Goal: Information Seeking & Learning: Learn about a topic

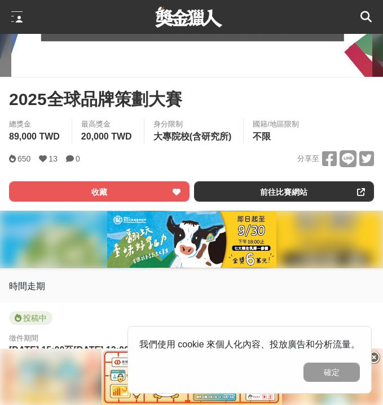
click at [151, 98] on span "2025全球品牌策劃大賽" at bounding box center [95, 98] width 173 height 25
click at [333, 376] on button "確定" at bounding box center [332, 371] width 56 height 19
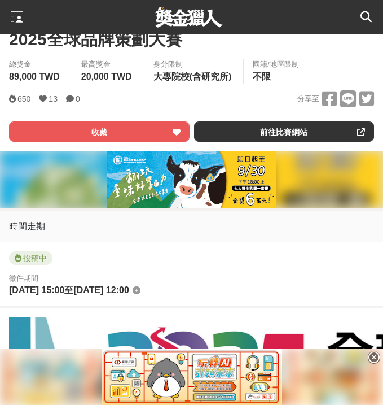
scroll to position [356, 0]
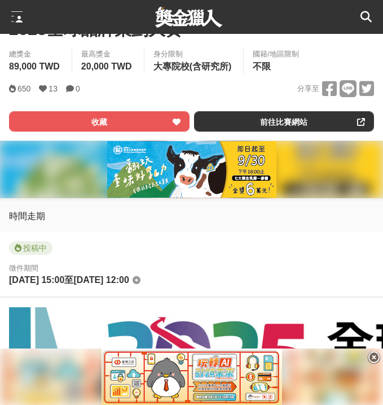
click at [325, 284] on div "徵件期間 [DATE] 15:00 至 [DATE] 12:00" at bounding box center [191, 274] width 365 height 25
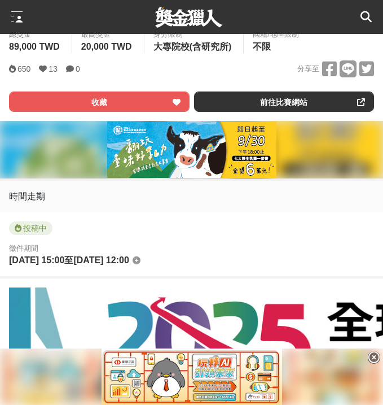
scroll to position [377, 0]
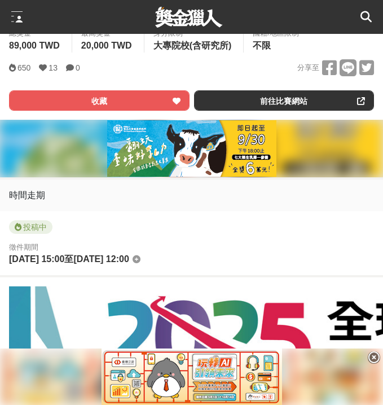
click at [374, 358] on icon at bounding box center [374, 357] width 12 height 12
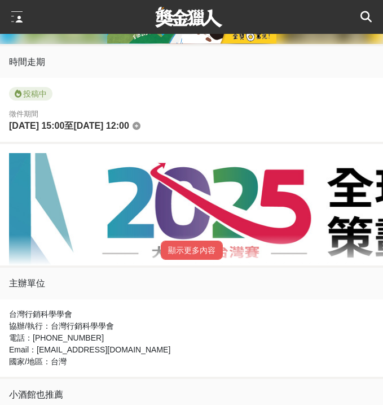
scroll to position [513, 0]
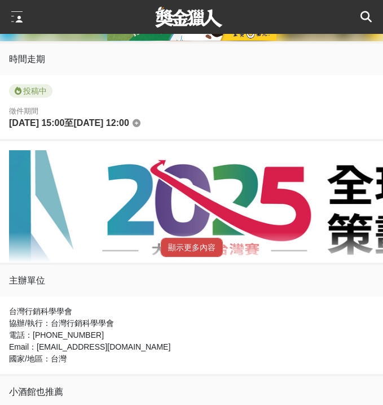
click at [198, 255] on button "顯示更多內容" at bounding box center [192, 247] width 62 height 19
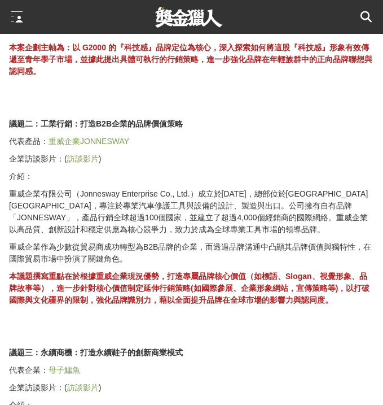
scroll to position [1722, 0]
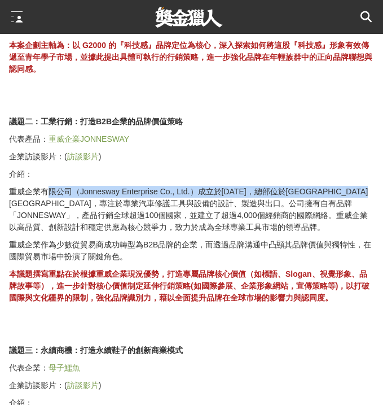
drag, startPoint x: 47, startPoint y: 191, endPoint x: 65, endPoint y: 205, distance: 22.9
click at [65, 205] on p "重威企業有限公司（Jonnesway Enterprise Co., Ltd.）成立於[DATE]，總部位於[GEOGRAPHIC_DATA][GEOGRAP…" at bounding box center [191, 209] width 365 height 47
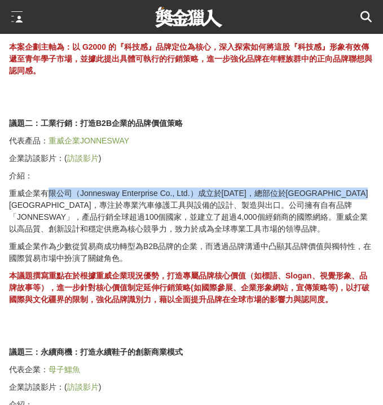
scroll to position [1721, 0]
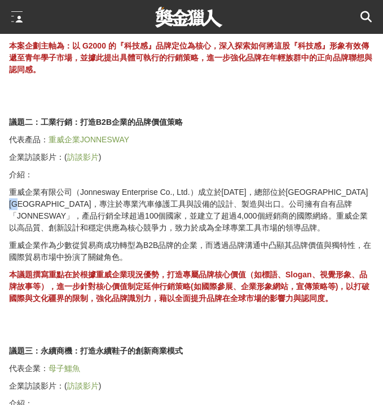
drag, startPoint x: 65, startPoint y: 205, endPoint x: 77, endPoint y: 203, distance: 12.1
click at [77, 203] on p "重威企業有限公司（Jonnesway Enterprise Co., Ltd.）成立於[DATE]，總部位於[GEOGRAPHIC_DATA][GEOGRAP…" at bounding box center [191, 209] width 365 height 47
click at [21, 204] on p "重威企業有限公司（Jonnesway Enterprise Co., Ltd.）成立於[DATE]，總部位於[GEOGRAPHIC_DATA][GEOGRAP…" at bounding box center [191, 209] width 365 height 47
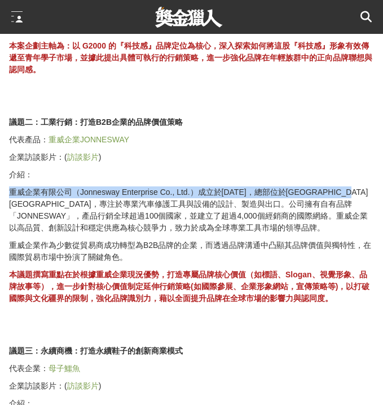
drag, startPoint x: 12, startPoint y: 196, endPoint x: 35, endPoint y: 200, distance: 23.0
click at [35, 200] on p "重威企業有限公司（Jonnesway Enterprise Co., Ltd.）成立於[DATE]，總部位於[GEOGRAPHIC_DATA][GEOGRAP…" at bounding box center [191, 209] width 365 height 47
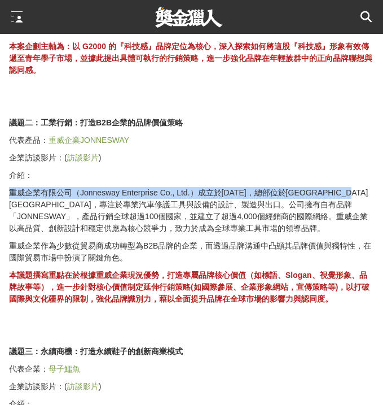
scroll to position [1725, 0]
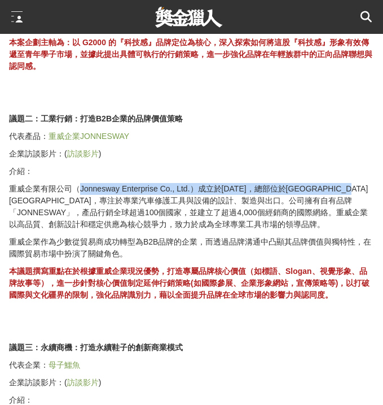
drag, startPoint x: 35, startPoint y: 200, endPoint x: 80, endPoint y: 195, distance: 44.9
click at [80, 195] on p "重威企業有限公司（Jonnesway Enterprise Co., Ltd.）成立於[DATE]，總部位於[GEOGRAPHIC_DATA][GEOGRAP…" at bounding box center [191, 206] width 365 height 47
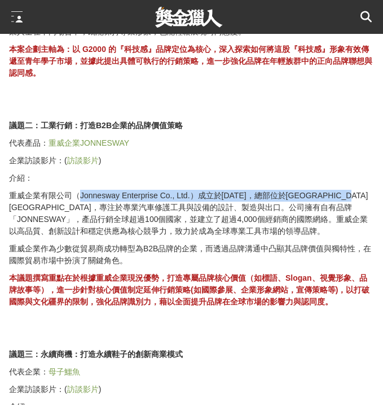
scroll to position [1717, 0]
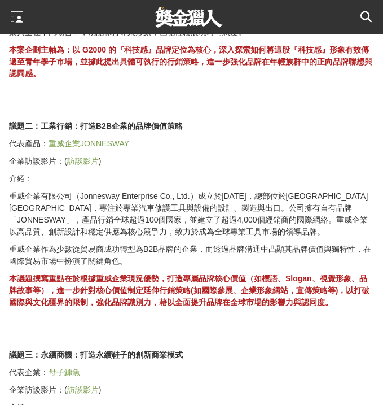
click at [71, 210] on p "重威企業有限公司（Jonnesway Enterprise Co., Ltd.）成立於[DATE]，總部位於[GEOGRAPHIC_DATA][GEOGRAP…" at bounding box center [191, 213] width 365 height 47
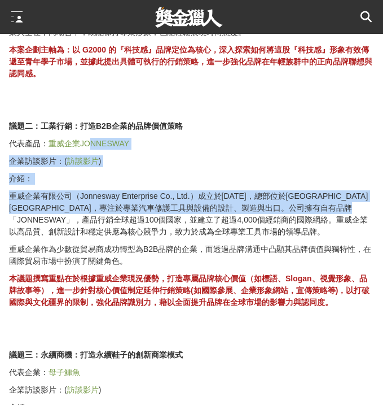
drag, startPoint x: 68, startPoint y: 223, endPoint x: 88, endPoint y: 146, distance: 79.9
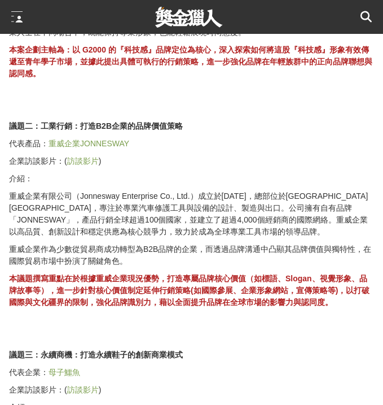
click at [73, 237] on p "重威企業有限公司（Jonnesway Enterprise Co., Ltd.）成立於[DATE]，總部位於[GEOGRAPHIC_DATA][GEOGRAP…" at bounding box center [191, 213] width 365 height 47
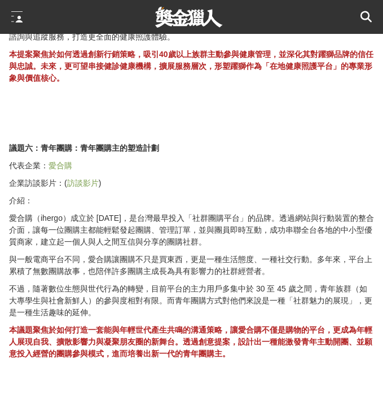
scroll to position [2726, 0]
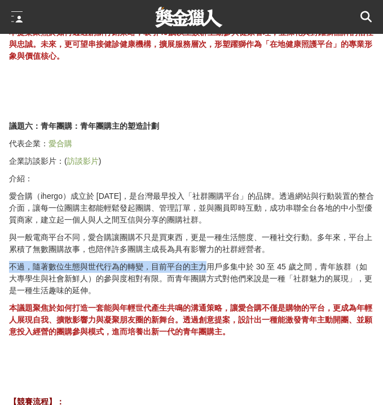
drag, startPoint x: 13, startPoint y: 256, endPoint x: 207, endPoint y: 261, distance: 194.2
click at [207, 261] on p "不過，隨著數位生態與世代行為的轉變，目前平台的主力用戶多集中於 30 至 45 歲之間，青年族群（如大專學生與社會新鮮人）的參與度相對有限。而青年團購方式對他…" at bounding box center [191, 279] width 365 height 36
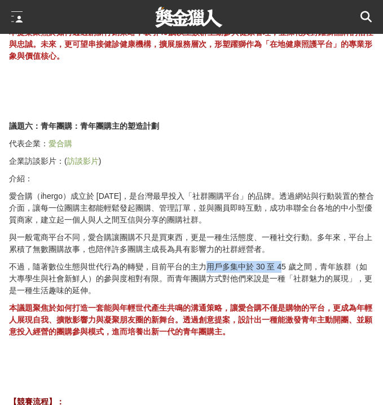
drag, startPoint x: 207, startPoint y: 261, endPoint x: 283, endPoint y: 252, distance: 76.7
click at [283, 261] on p "不過，隨著數位生態與世代行為的轉變，目前平台的主力用戶多集中於 30 至 45 歲之間，青年族群（如大專學生與社會新鮮人）的參與度相對有限。而青年團購方式對他…" at bounding box center [191, 279] width 365 height 36
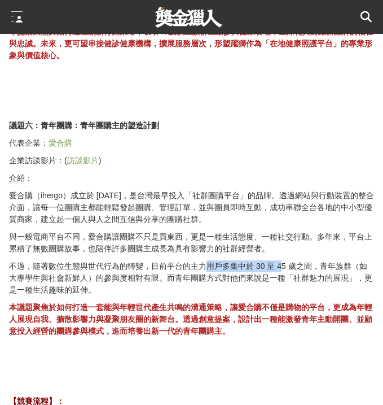
scroll to position [2727, 0]
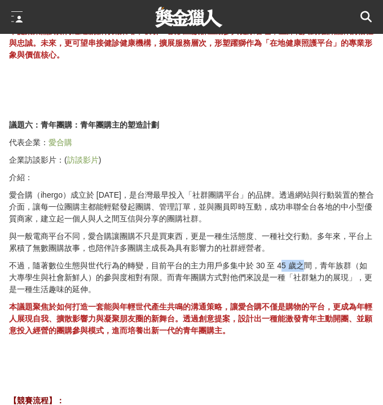
drag, startPoint x: 283, startPoint y: 252, endPoint x: 305, endPoint y: 255, distance: 22.2
click at [305, 260] on p "不過，隨著數位生態與世代行為的轉變，目前平台的主力用戶多集中於 30 至 45 歲之間，青年族群（如大專學生與社會新鮮人）的參與度相對有限。而青年團購方式對他…" at bounding box center [191, 278] width 365 height 36
click at [261, 260] on p "不過，隨著數位生態與世代行為的轉變，目前平台的主力用戶多集中於 30 至 45 歲之間，青年族群（如大專學生與社會新鮮人）的參與度相對有限。而青年團購方式對他…" at bounding box center [191, 278] width 365 height 36
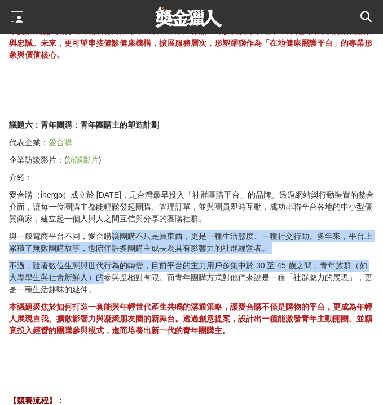
drag, startPoint x: 105, startPoint y: 268, endPoint x: 108, endPoint y: 221, distance: 46.4
click at [108, 221] on div "《免費報名參與》 【競賽組隊】： 由3-5位同校之大學或碩士生自由組隊與指導老師1-2名，參賽學生同一人不得跨隊參與，競賽過程中不得臨時更換成員。 【競賽方式…" at bounding box center [191, 320] width 365 height 4769
click at [108, 230] on p "與一般電商平台不同，愛合購讓團購不只是買東西，更是一種生活態度、一種社交行動。多年來，平台上累積了無數團購故事，也陪伴許多團購主成長為具有影響力的社群經營者。" at bounding box center [191, 242] width 365 height 24
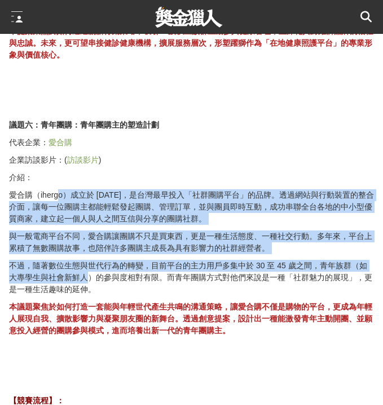
drag, startPoint x: 60, startPoint y: 189, endPoint x: 92, endPoint y: 268, distance: 84.8
click at [92, 268] on div "《免費報名參與》 【競賽組隊】： 由3-5位同校之大學或碩士生自由組隊與指導老師1-2名，參賽學生同一人不得跨隊參與，競賽過程中不得臨時更換成員。 【競賽方式…" at bounding box center [191, 320] width 365 height 4769
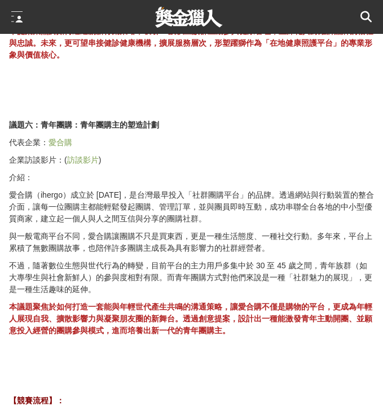
click at [124, 266] on p "不過，隨著數位生態與世代行為的轉變，目前平台的主力用戶多集中於 30 至 45 歲之間，青年族群（如大專學生與社會新鮮人）的參與度相對有限。而青年團購方式對他…" at bounding box center [191, 278] width 365 height 36
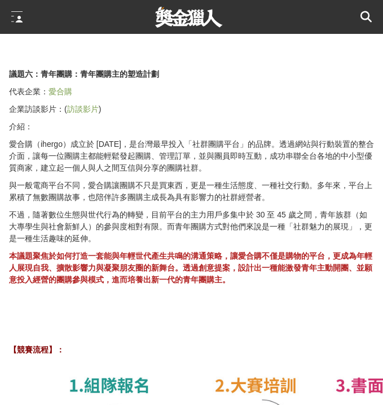
scroll to position [2780, 0]
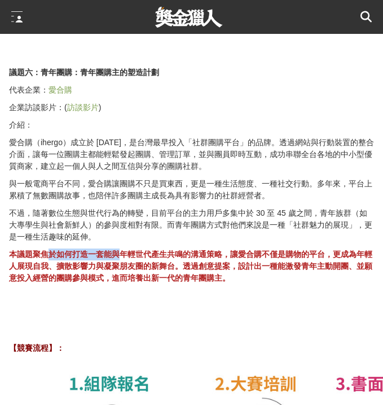
drag, startPoint x: 47, startPoint y: 240, endPoint x: 120, endPoint y: 241, distance: 73.4
click at [120, 249] on strong "本議題聚焦於如何打造一套能與年輕世代產生共鳴的溝通策略，讓愛合購不僅是購物的平台，更成為年輕人展現自我、擴散影響力與凝聚朋友圈的新舞台。透過創意提案，設計出一…" at bounding box center [190, 265] width 363 height 33
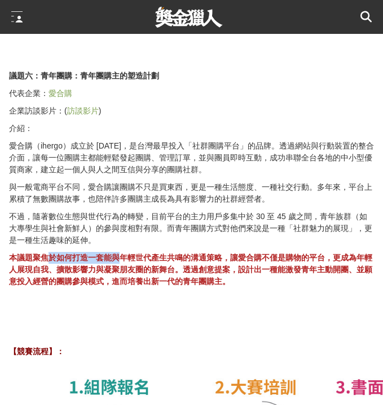
scroll to position [2776, 0]
click at [121, 241] on div "《免費報名參與》 【競賽組隊】： 由3-5位同校之大學或碩士生自由組隊與指導老師1-2名，參賽學生同一人不得跨隊參與，競賽過程中不得臨時更換成員。 【競賽方式…" at bounding box center [191, 271] width 365 height 4769
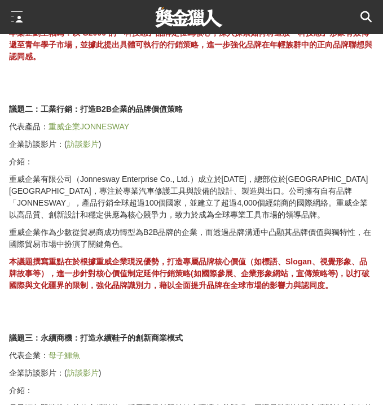
scroll to position [1750, 0]
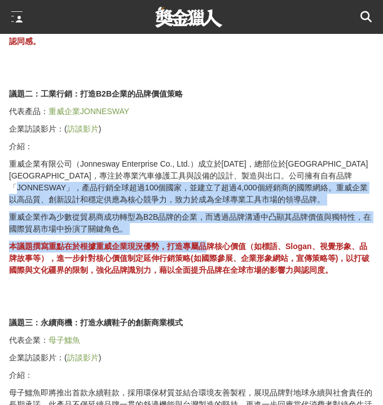
drag, startPoint x: 80, startPoint y: 189, endPoint x: 208, endPoint y: 249, distance: 141.1
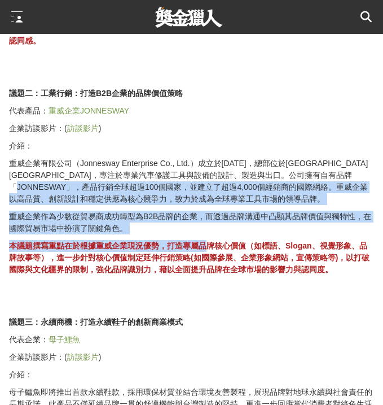
scroll to position [1750, 0]
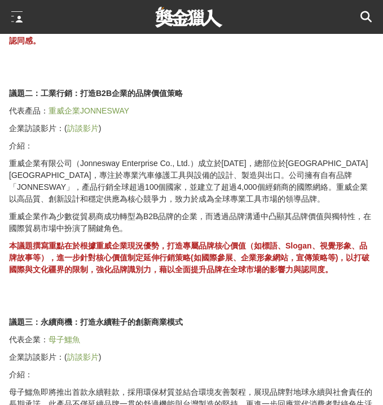
click at [235, 261] on strong "本議題撰寫重點在於根據重威企業現況優勢，打造專屬品牌核心價值（如標語、Slogan、視覺形象、品牌故事等），進一步針對核心價值制定延伸行銷策略(如國際參展、企…" at bounding box center [189, 257] width 361 height 33
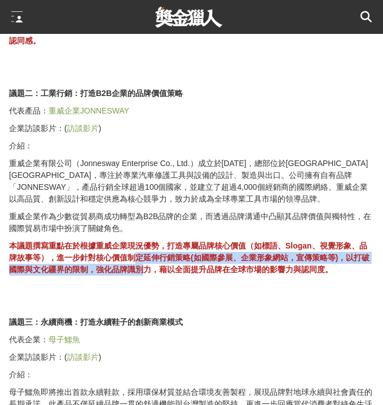
drag, startPoint x: 135, startPoint y: 260, endPoint x: 150, endPoint y: 274, distance: 20.8
click at [150, 274] on strong "本議題撰寫重點在於根據重威企業現況優勢，打造專屬品牌核心價值（如標語、Slogan、視覺形象、品牌故事等），進一步針對核心價值制定延伸行銷策略(如國際參展、企…" at bounding box center [189, 257] width 361 height 33
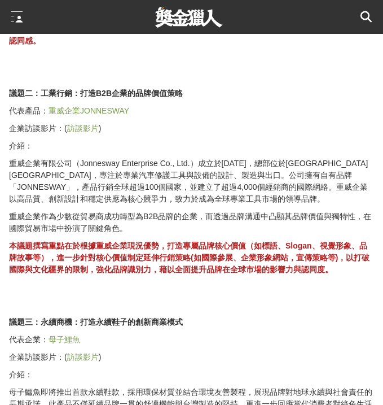
click at [127, 262] on strong "本議題撰寫重點在於根據重威企業現況優勢，打造專屬品牌核心價值（如標語、Slogan、視覺形象、品牌故事等），進一步針對核心價值制定延伸行銷策略(如國際參展、企…" at bounding box center [189, 257] width 361 height 33
drag, startPoint x: 96, startPoint y: 94, endPoint x: 120, endPoint y: 94, distance: 23.7
click at [121, 94] on strong "議題二：工業行銷：打造B2B企業的品牌價值策略" at bounding box center [96, 93] width 174 height 9
click at [113, 169] on p "重威企業有限公司（Jonnesway Enterprise Co., Ltd.）成立於[DATE]，總部位於[GEOGRAPHIC_DATA][GEOGRAP…" at bounding box center [191, 180] width 365 height 47
drag, startPoint x: 119, startPoint y: 175, endPoint x: 185, endPoint y: 179, distance: 66.2
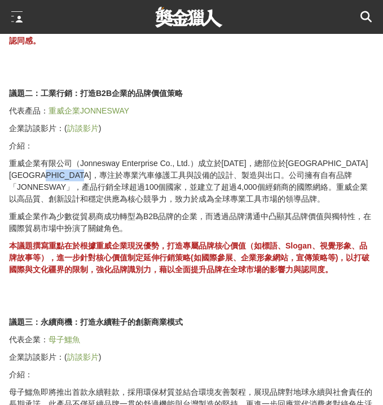
click at [186, 179] on p "重威企業有限公司（Jonnesway Enterprise Co., Ltd.）成立於[DATE]，總部位於[GEOGRAPHIC_DATA][GEOGRAP…" at bounding box center [191, 180] width 365 height 47
drag, startPoint x: 185, startPoint y: 179, endPoint x: 217, endPoint y: 174, distance: 33.1
click at [217, 174] on p "重威企業有限公司（Jonnesway Enterprise Co., Ltd.）成立於[DATE]，總部位於[GEOGRAPHIC_DATA][GEOGRAP…" at bounding box center [191, 180] width 365 height 47
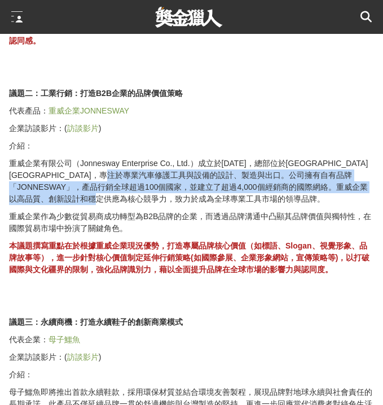
drag, startPoint x: 217, startPoint y: 174, endPoint x: 193, endPoint y: 204, distance: 39.0
click at [193, 204] on p "重威企業有限公司（Jonnesway Enterprise Co., Ltd.）成立於[DATE]，總部位於[GEOGRAPHIC_DATA][GEOGRAP…" at bounding box center [191, 180] width 365 height 47
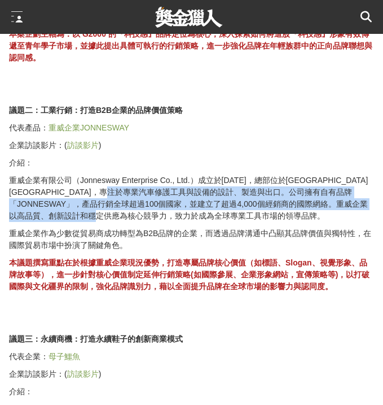
scroll to position [1733, 0]
click at [193, 204] on p "重威企業有限公司（Jonnesway Enterprise Co., Ltd.）成立於[DATE]，總部位於[GEOGRAPHIC_DATA][GEOGRAP…" at bounding box center [191, 197] width 365 height 47
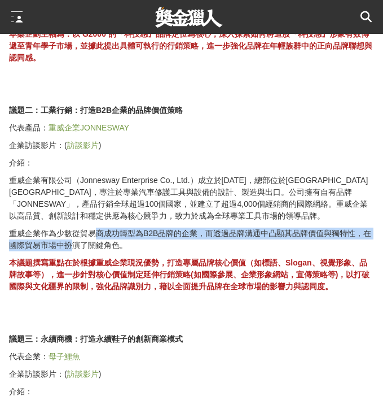
drag, startPoint x: 71, startPoint y: 240, endPoint x: 93, endPoint y: 240, distance: 22.6
click at [94, 240] on p "重威企業作為少數從貿易商成功轉型為B2B品牌的企業，而透過品牌溝通中凸顯其品牌價值與獨特性，在國際貿易市場中扮演了關鍵角色。" at bounding box center [191, 239] width 365 height 24
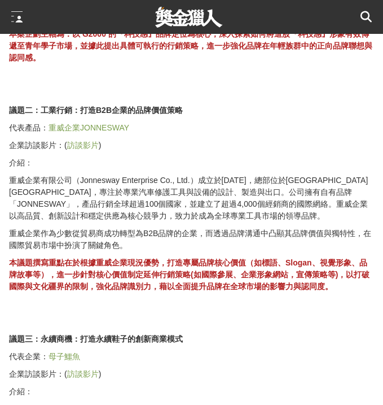
click at [56, 273] on strong "本議題撰寫重點在於根據重威企業現況優勢，打造專屬品牌核心價值（如標語、Slogan、視覺形象、品牌故事等），進一步針對核心價值制定延伸行銷策略(如國際參展、企…" at bounding box center [189, 274] width 361 height 33
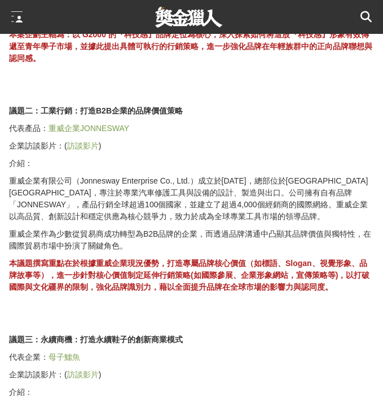
drag, startPoint x: 7, startPoint y: 105, endPoint x: 1, endPoint y: 107, distance: 6.4
click at [115, 160] on p "介紹：" at bounding box center [191, 163] width 365 height 12
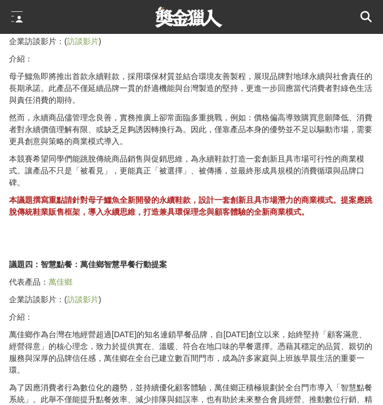
scroll to position [2079, 0]
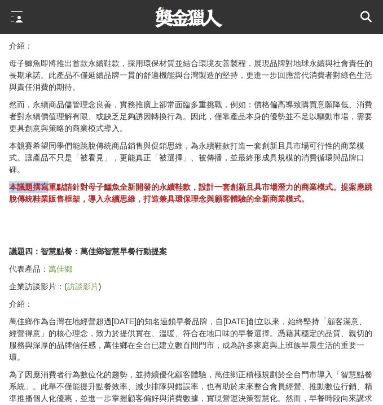
drag, startPoint x: 47, startPoint y: 192, endPoint x: 124, endPoint y: 183, distance: 77.3
click at [124, 183] on p "本議題撰寫重點請針對母子鱷魚全新開發的永續鞋款，設計一套創新且具市場潛力的商業模式。提案應跳脫傳統鞋業販售框架，導入永續思維，打造兼具環保理念與顧客體驗的全新…" at bounding box center [191, 193] width 365 height 24
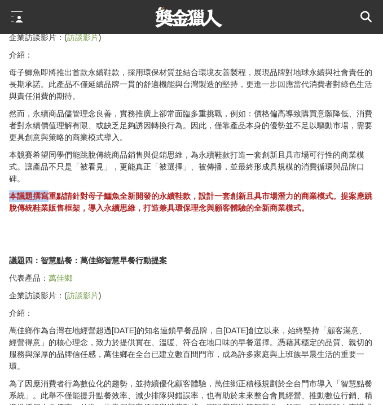
scroll to position [2070, 0]
click at [124, 183] on p "本競賽希望同學們能跳脫傳統商品銷售與促銷思維，為永續鞋款打造一套創新且具市場可行性的商業模式。讓產品不只是「被看見」，更能真正「被選擇」、被傳播，並最終形成具…" at bounding box center [191, 167] width 365 height 36
drag, startPoint x: 133, startPoint y: 195, endPoint x: 174, endPoint y: 200, distance: 40.9
click at [174, 200] on strong "本議題撰寫重點請針對母子鱷魚全新開發的永續鞋款，設計一套創新且具市場潛力的商業模式。提案應跳脫傳統鞋業販售框架，導入永續思維，打造兼具環保理念與顧客體驗的全新…" at bounding box center [190, 201] width 363 height 21
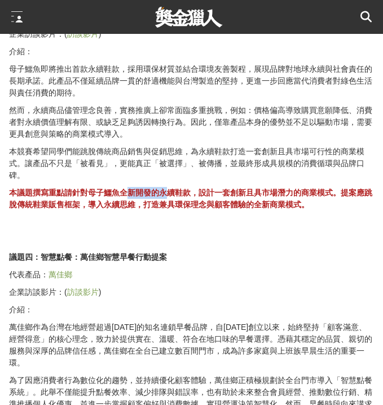
scroll to position [2075, 0]
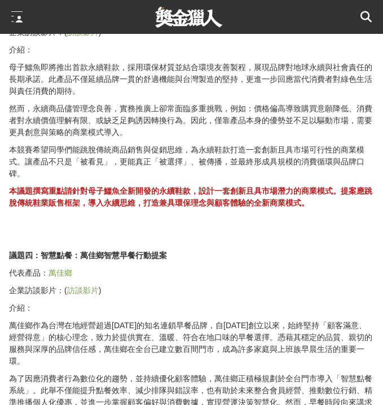
click at [174, 200] on p "本議題撰寫重點請針對母子鱷魚全新開發的永續鞋款，設計一套創新且具市場潛力的商業模式。提案應跳脫傳統鞋業販售框架，導入永續思維，打造兼具環保理念與顧客體驗的全新…" at bounding box center [191, 197] width 365 height 24
click at [48, 91] on p "母子鱷魚即將推出首款永續鞋款，採用環保材質並結合環境友善製程，展現品牌對地球永續與社會責任的長期承諾。此產品不僅延續品牌一貫的舒適機能與台灣製造的堅持，更進一…" at bounding box center [191, 80] width 365 height 36
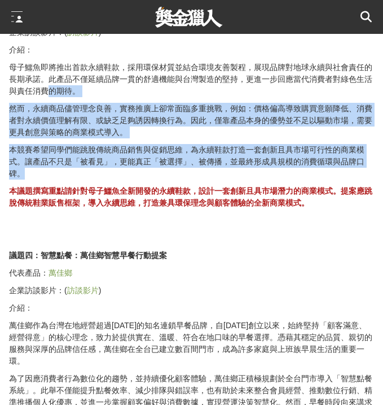
drag, startPoint x: 48, startPoint y: 91, endPoint x: 29, endPoint y: 172, distance: 83.5
click at [59, 172] on p "本競賽希望同學們能跳脫傳統商品銷售與促銷思維，為永續鞋款打造一套創新且具市場可行性的商業模式。讓產品不只是「被看見」，更能真正「被選擇」、被傳播，並最終形成具…" at bounding box center [191, 162] width 365 height 36
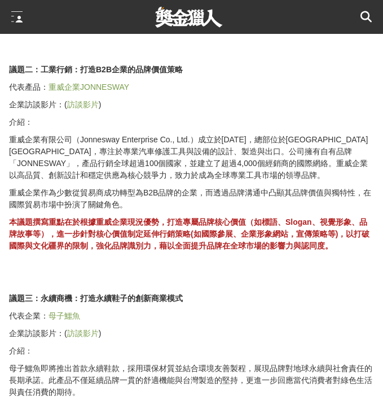
scroll to position [1771, 0]
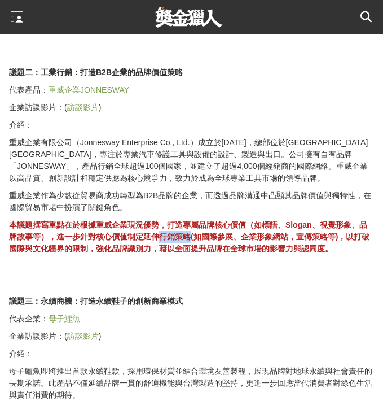
drag, startPoint x: 163, startPoint y: 239, endPoint x: 192, endPoint y: 239, distance: 29.3
copy strong "行銷策略"
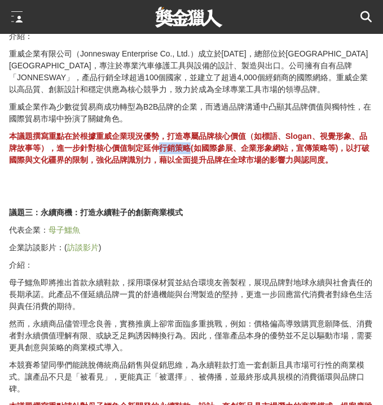
scroll to position [1860, 0]
click at [80, 161] on strong "本議題撰寫重點在於根據重威企業現況優勢，打造專屬品牌核心價值（如標語、Slogan、視覺形象、品牌故事等），進一步針對核心價值制定延伸行銷策略(如國際參展、企…" at bounding box center [189, 148] width 361 height 33
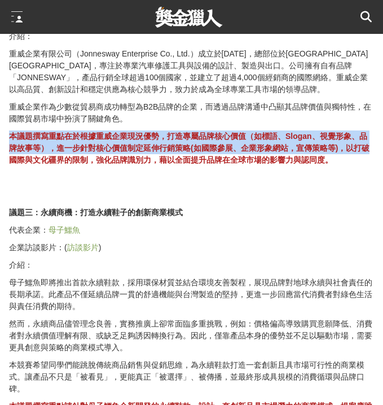
drag, startPoint x: 17, startPoint y: 161, endPoint x: 40, endPoint y: 128, distance: 40.2
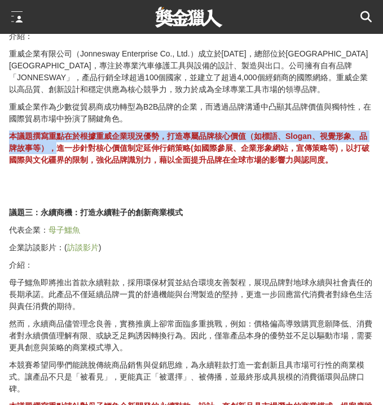
drag, startPoint x: 12, startPoint y: 141, endPoint x: 56, endPoint y: 154, distance: 45.4
click at [56, 154] on strong "本議題撰寫重點在於根據重威企業現況優勢，打造專屬品牌核心價值（如標語、Slogan、視覺形象、品牌故事等），進一步針對核心價值制定延伸行銷策略(如國際參展、企…" at bounding box center [189, 148] width 361 height 33
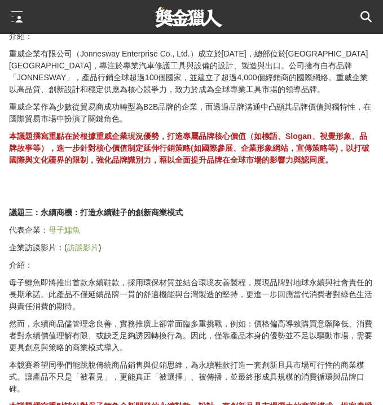
click at [78, 155] on p "本議題撰寫重點在於根據重威企業現況優勢，打造專屬品牌核心價值（如標語、Slogan、視覺形象、品牌故事等），進一步針對核心價值制定延伸行銷策略(如國際參展、企…" at bounding box center [191, 148] width 365 height 36
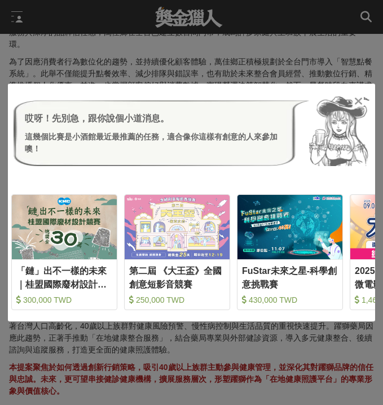
scroll to position [2390, 0]
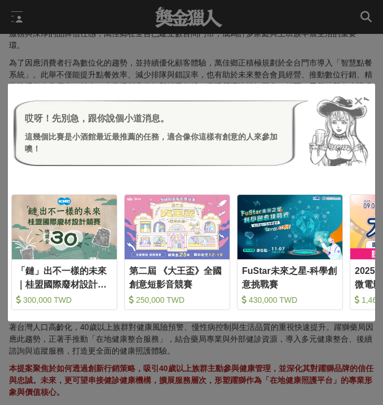
click at [358, 99] on icon at bounding box center [358, 100] width 8 height 11
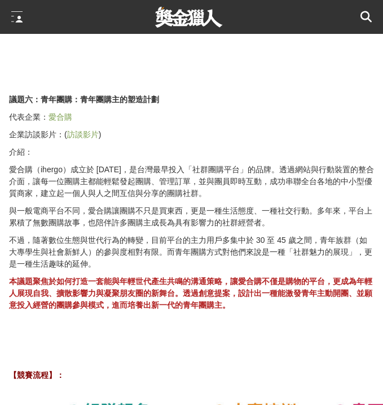
scroll to position [2752, 0]
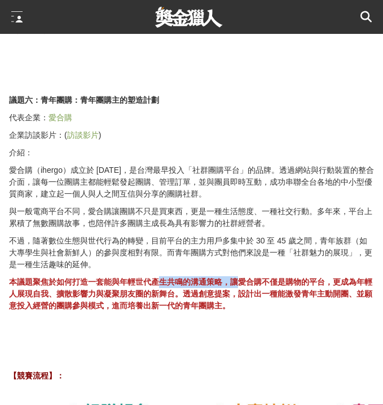
drag, startPoint x: 243, startPoint y: 273, endPoint x: 164, endPoint y: 271, distance: 79.0
click at [164, 277] on strong "本議題聚焦於如何打造一套能與年輕世代產生共鳴的溝通策略，讓愛合購不僅是購物的平台，更成為年輕人展現自我、擴散影響力與凝聚朋友圈的新舞台。透過創意提案，設計出一…" at bounding box center [190, 293] width 363 height 33
click at [129, 235] on p "不過，隨著數位生態與世代行為的轉變，目前平台的主力用戶多集中於 30 至 45 歲之間，青年族群（如大專學生與社會新鮮人）的參與度相對有限。而青年團購方式對他…" at bounding box center [191, 253] width 365 height 36
drag, startPoint x: 180, startPoint y: 161, endPoint x: 205, endPoint y: 163, distance: 24.9
click at [208, 164] on p "愛合購（ihergo）成立於 [DATE]，是台灣最早投入「社群團購平台」的品牌。透過網站與行動裝置的整合介面，讓每一位團購主都能輕鬆發起團購、管理訂單，並與…" at bounding box center [191, 182] width 365 height 36
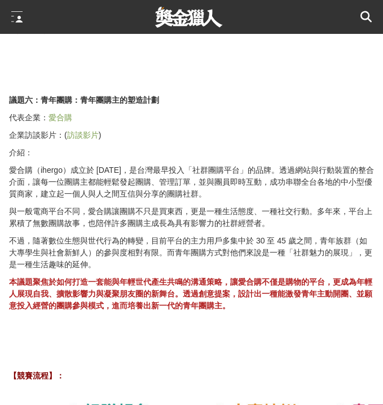
click at [233, 164] on p "愛合購（ihergo）成立於 [DATE]，是台灣最早投入「社群團購平台」的品牌。透過網站與行動裝置的整合介面，讓每一位團購主都能輕鬆發起團購、管理訂單，並與…" at bounding box center [191, 182] width 365 height 36
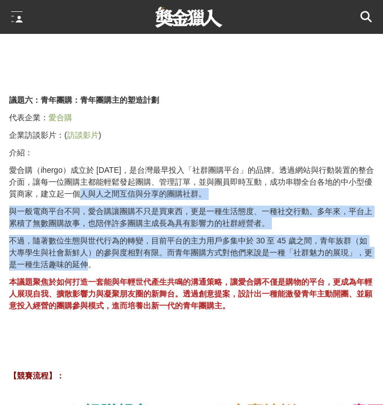
drag, startPoint x: 86, startPoint y: 187, endPoint x: 87, endPoint y: 258, distance: 70.6
click at [87, 258] on div "《免費報名參與》 【競賽組隊】： 由3-5位同校之大學或碩士生自由組隊與指導老師1-2名，參賽學生同一人不得跨隊參與，競賽過程中不得臨時更換成員。 【競賽方式…" at bounding box center [191, 295] width 365 height 4769
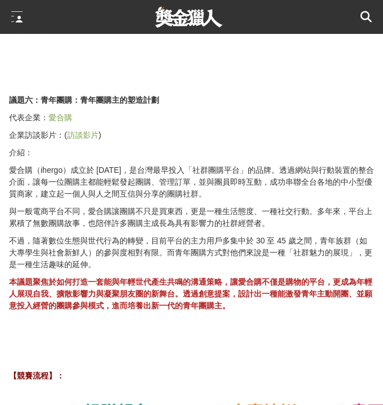
click at [100, 260] on p "不過，隨著數位生態與世代行為的轉變，目前平台的主力用戶多集中於 30 至 45 歲之間，青年族群（如大專學生與社會新鮮人）的參與度相對有限。而青年團購方式對他…" at bounding box center [191, 253] width 365 height 36
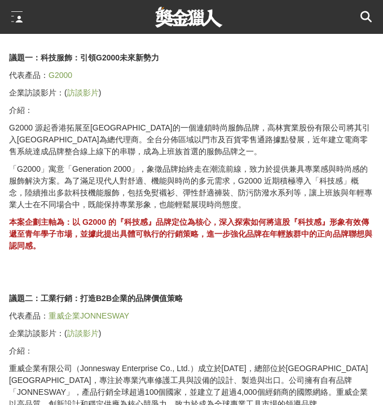
scroll to position [1546, 0]
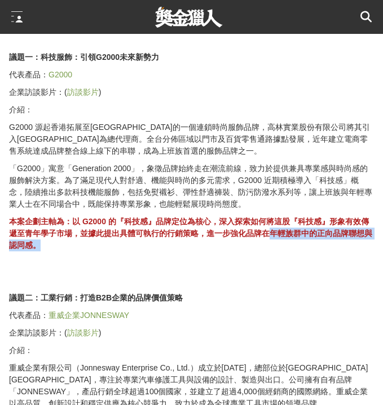
drag, startPoint x: 248, startPoint y: 234, endPoint x: 314, endPoint y: 244, distance: 66.8
click at [314, 244] on p "本案企劃主軸為：以 G2000 的『科技感』品牌定位為核心，深入探索如何將這股『科技感』形象有效傳遞至青年學子市場，並據此提出具體可執行的行銷策略，進一步強化…" at bounding box center [191, 234] width 365 height 36
click at [312, 248] on p "本案企劃主軸為：以 G2000 的『科技感』品牌定位為核心，深入探索如何將這股『科技感』形象有效傳遞至青年學子市場，並據此提出具體可執行的行銷策略，進一步強化…" at bounding box center [191, 234] width 365 height 36
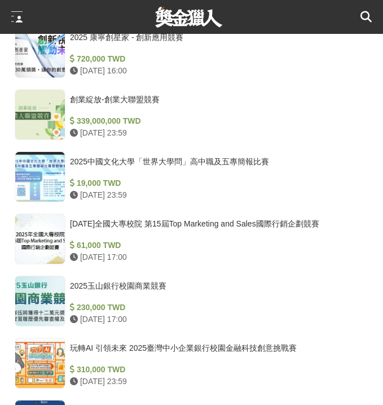
scroll to position [5705, 0]
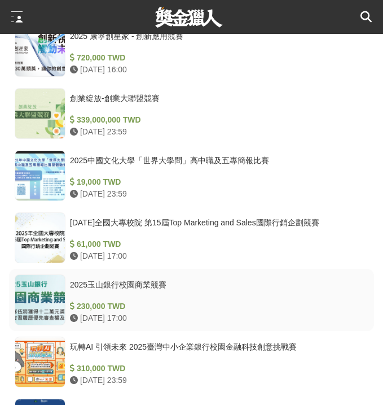
click at [141, 279] on div "2025玉山銀行校園商業競賽" at bounding box center [217, 289] width 294 height 21
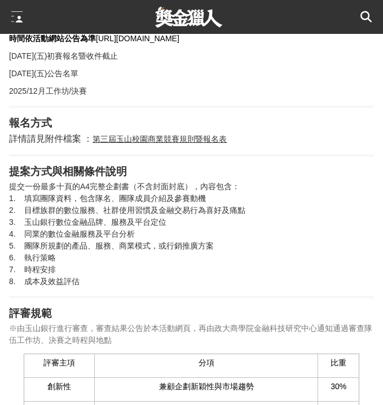
scroll to position [965, 0]
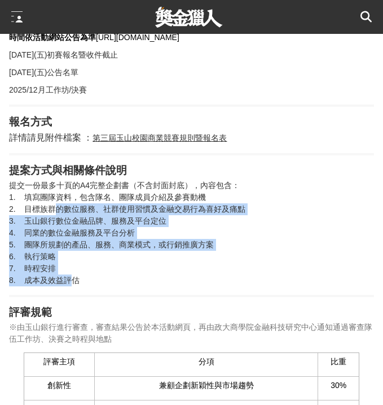
drag, startPoint x: 54, startPoint y: 207, endPoint x: 71, endPoint y: 279, distance: 74.3
click at [71, 279] on p "提交一份最多十頁的A4完整企劃書（不含封面封底），內容包含： 1. 填寫團隊資料，包含隊名、團隊成員介紹及參賽動機 2. 目標族群的數位服務、社群使用習慣及金…" at bounding box center [191, 232] width 365 height 107
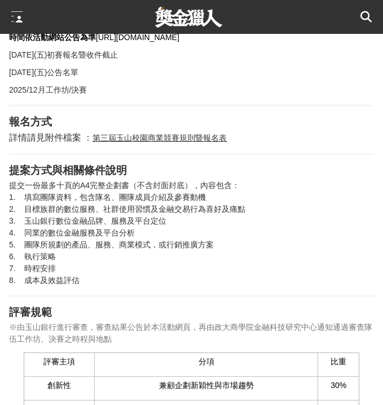
click at [80, 283] on p "提交一份最多十頁的A4完整企劃書（不含封面封底），內容包含： 1. 填寫團隊資料，包含隊名、團隊成員介紹及參賽動機 2. 目標族群的數位服務、社群使用習慣及金…" at bounding box center [191, 232] width 365 height 107
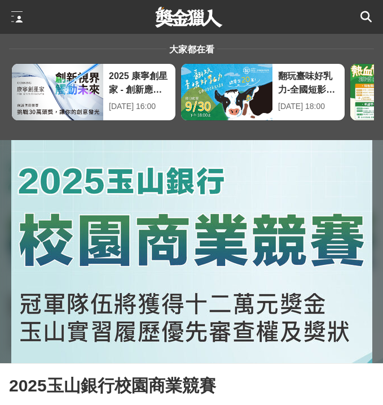
scroll to position [0, 0]
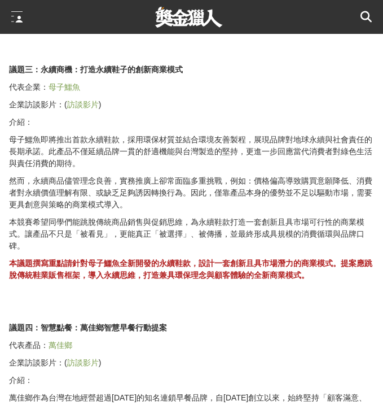
scroll to position [2004, 0]
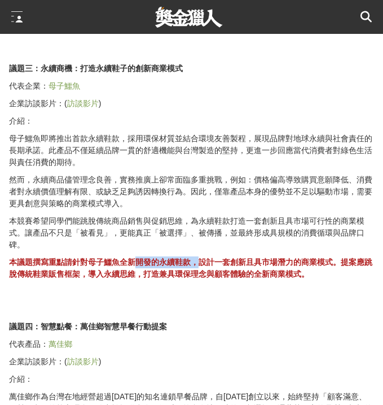
drag, startPoint x: 140, startPoint y: 264, endPoint x: 199, endPoint y: 264, distance: 59.3
click at [199, 264] on strong "本議題撰寫重點請針對母子鱷魚全新開發的永續鞋款，設計一套創新且具市場潛力的商業模式。提案應跳脫傳統鞋業販售框架，導入永續思維，打造兼具環保理念與顧客體驗的全新…" at bounding box center [190, 267] width 363 height 21
click at [255, 260] on strong "本議題撰寫重點請針對母子鱷魚全新開發的永續鞋款，設計一套創新且具市場潛力的商業模式。提案應跳脫傳統鞋業販售框架，導入永續思維，打造兼具環保理念與顧客體驗的全新…" at bounding box center [190, 267] width 363 height 21
drag, startPoint x: 24, startPoint y: 277, endPoint x: 99, endPoint y: 277, distance: 74.5
click at [99, 277] on strong "本議題撰寫重點請針對母子鱷魚全新開發的永續鞋款，設計一套創新且具市場潛力的商業模式。提案應跳脫傳統鞋業販售框架，導入永續思維，打造兼具環保理念與顧客體驗的全新…" at bounding box center [190, 267] width 363 height 21
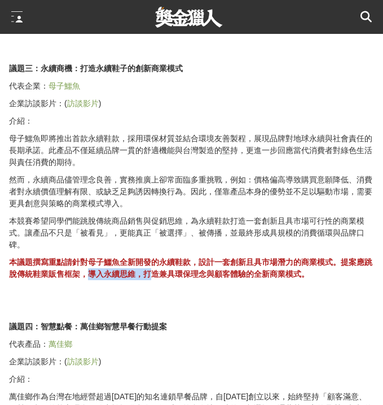
drag, startPoint x: 99, startPoint y: 277, endPoint x: 161, endPoint y: 275, distance: 62.1
click at [161, 275] on strong "本議題撰寫重點請針對母子鱷魚全新開發的永續鞋款，設計一套創新且具市場潛力的商業模式。提案應跳脫傳統鞋業販售框架，導入永續思維，打造兼具環保理念與顧客體驗的全新…" at bounding box center [190, 267] width 363 height 21
click at [183, 239] on p "本競賽希望同學們能跳脫傳統商品銷售與促銷思維，為永續鞋款打造一套創新且具市場可行性的商業模式。讓產品不只是「被看見」，更能真正「被選擇」、被傳播，並最終形成具…" at bounding box center [191, 233] width 365 height 36
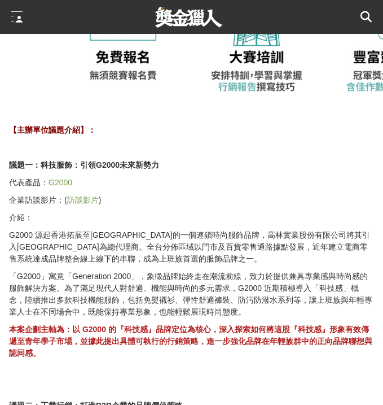
scroll to position [1436, 0]
